Goal: Find specific page/section: Find specific page/section

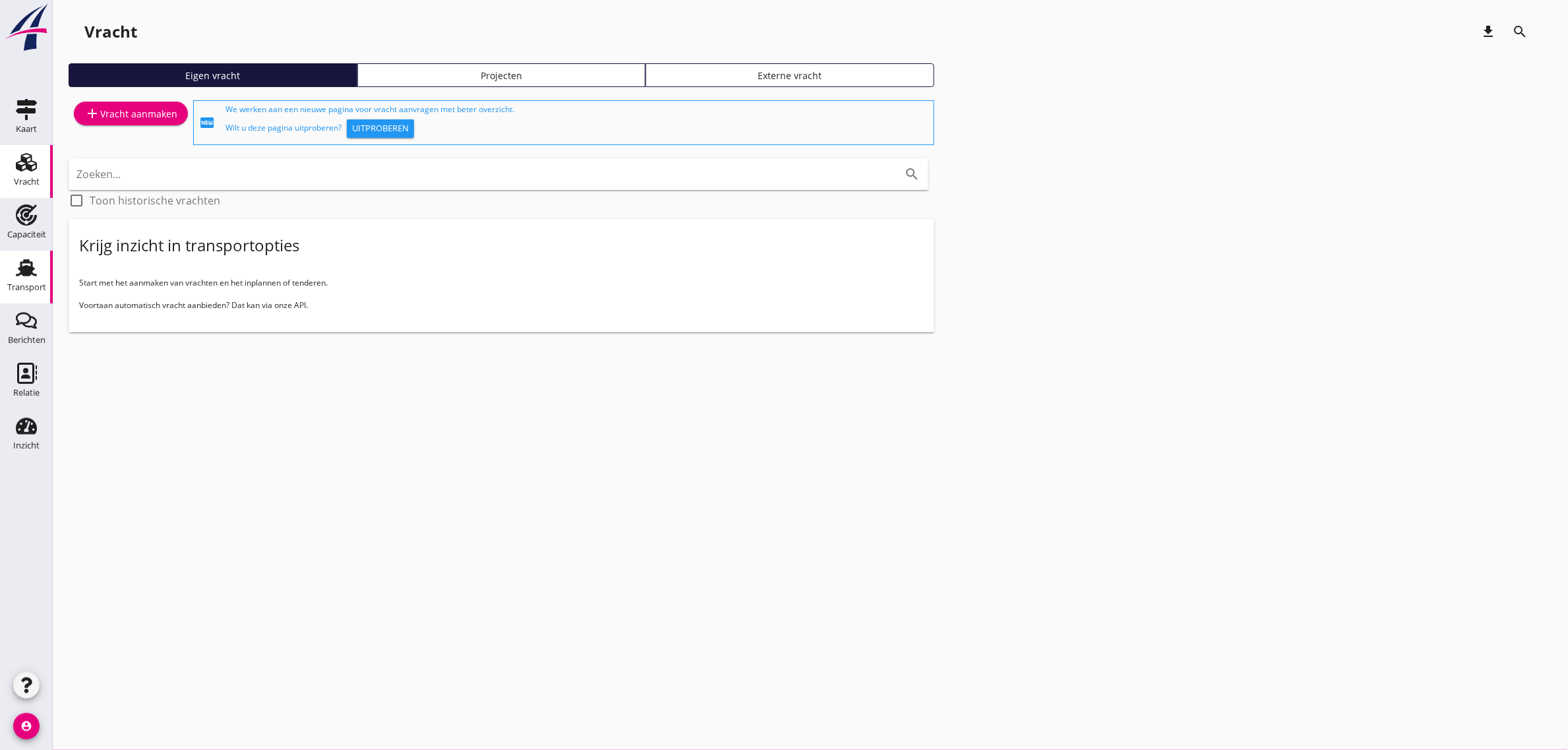
click at [14, 281] on div "Transport" at bounding box center [26, 287] width 39 height 18
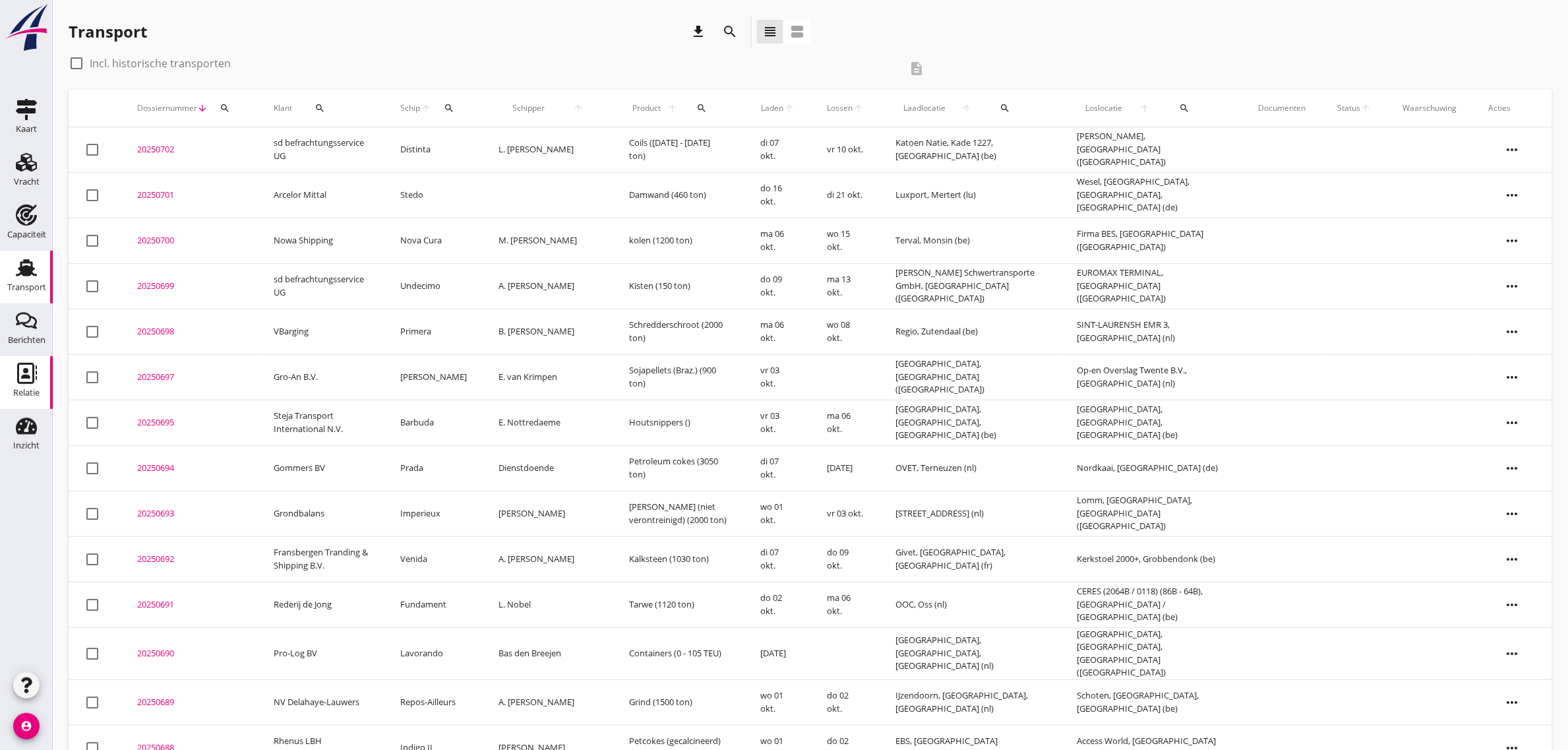
click at [33, 385] on div "Relatie" at bounding box center [26, 393] width 26 height 18
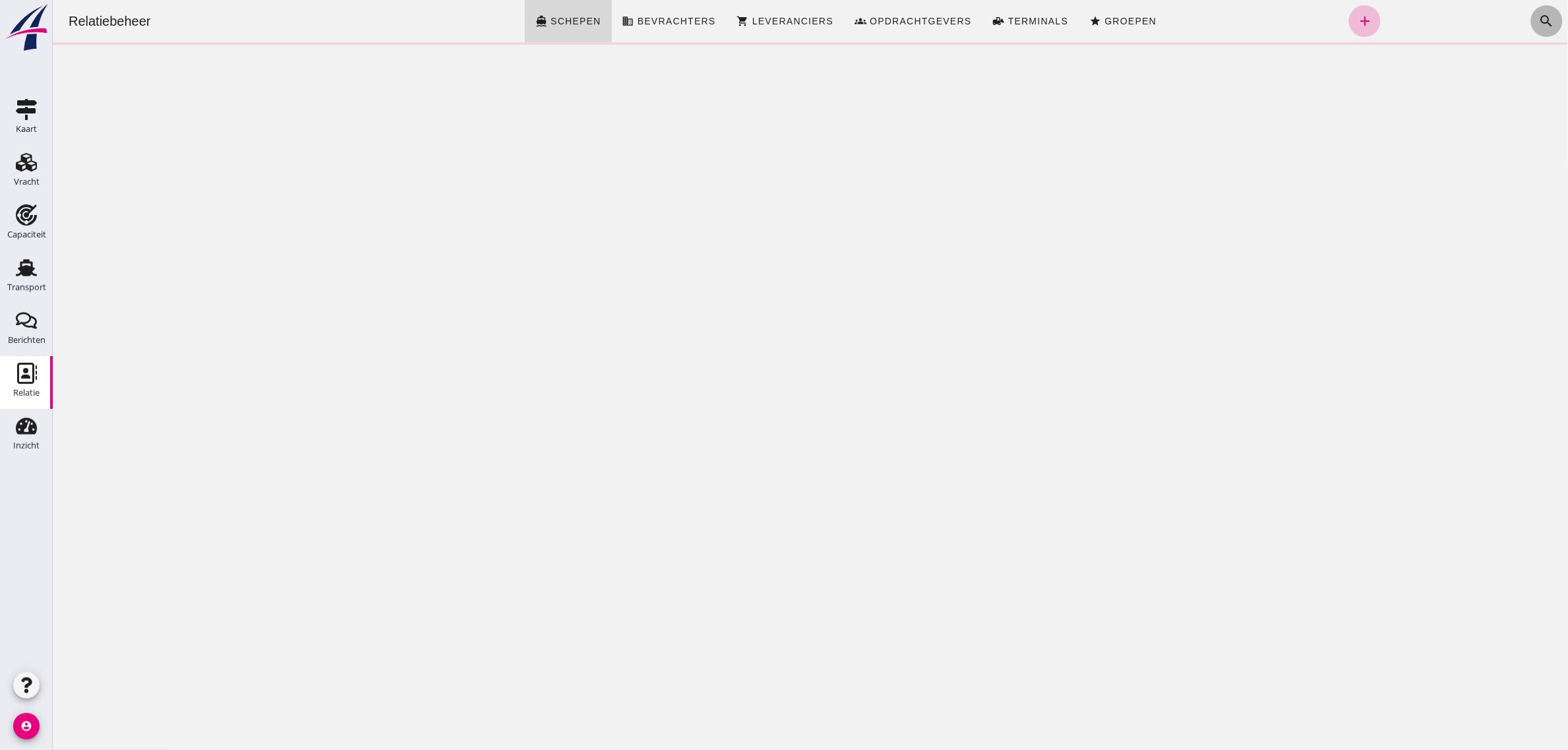
click at [1538, 14] on icon "search" at bounding box center [1546, 20] width 16 height 16
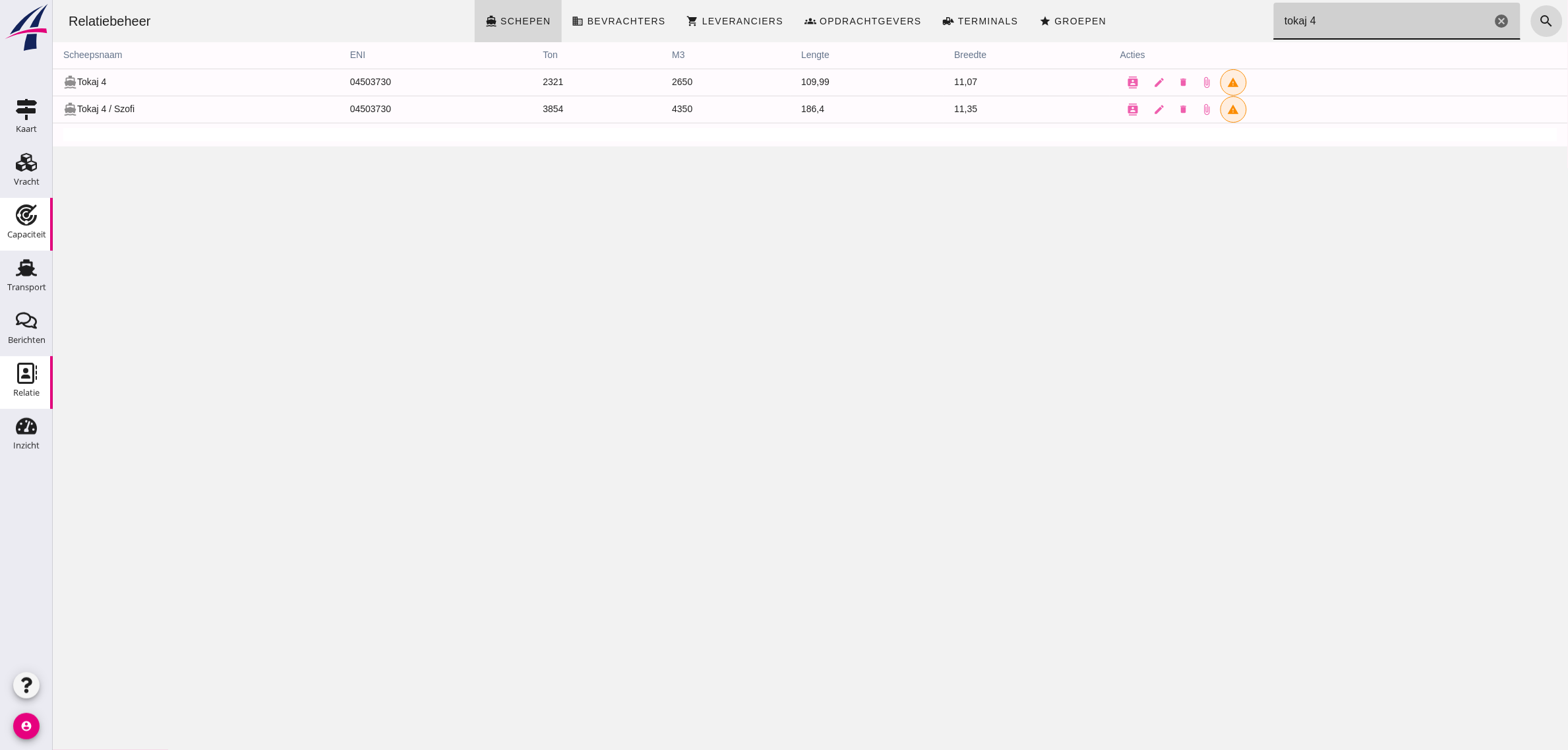
type input "tokaj 4"
click at [405, 293] on div "Relatiebeheer directions_boat Schepen business Bevrachters shopping_cart Levera…" at bounding box center [809, 375] width 1515 height 750
click at [1351, 13] on input "tokaj 4" at bounding box center [1382, 21] width 218 height 37
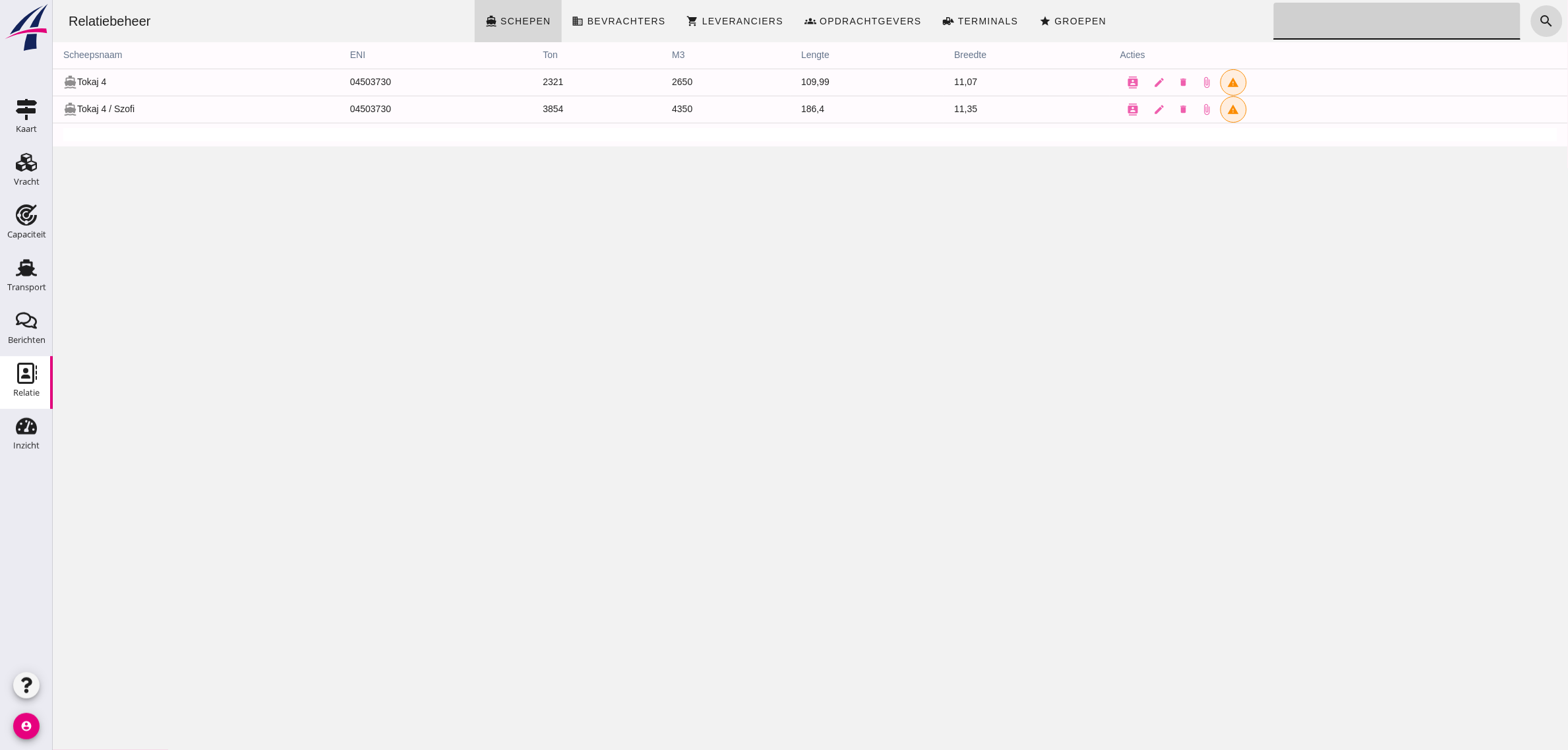
click at [970, 236] on div "Relatiebeheer directions_boat Schepen business Bevrachters shopping_cart Levera…" at bounding box center [809, 375] width 1515 height 750
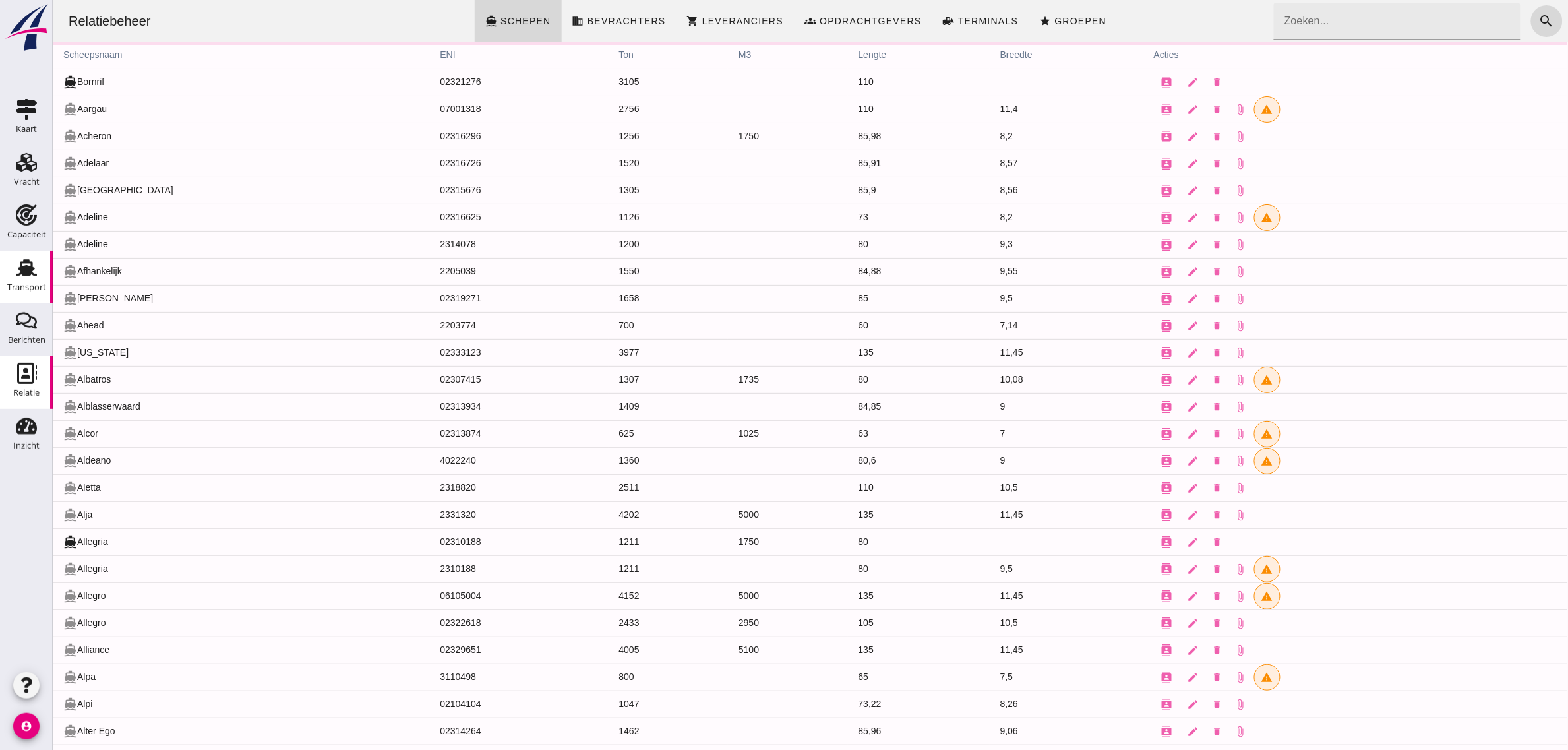
click at [30, 268] on use at bounding box center [26, 267] width 21 height 17
